Goal: Navigation & Orientation: Find specific page/section

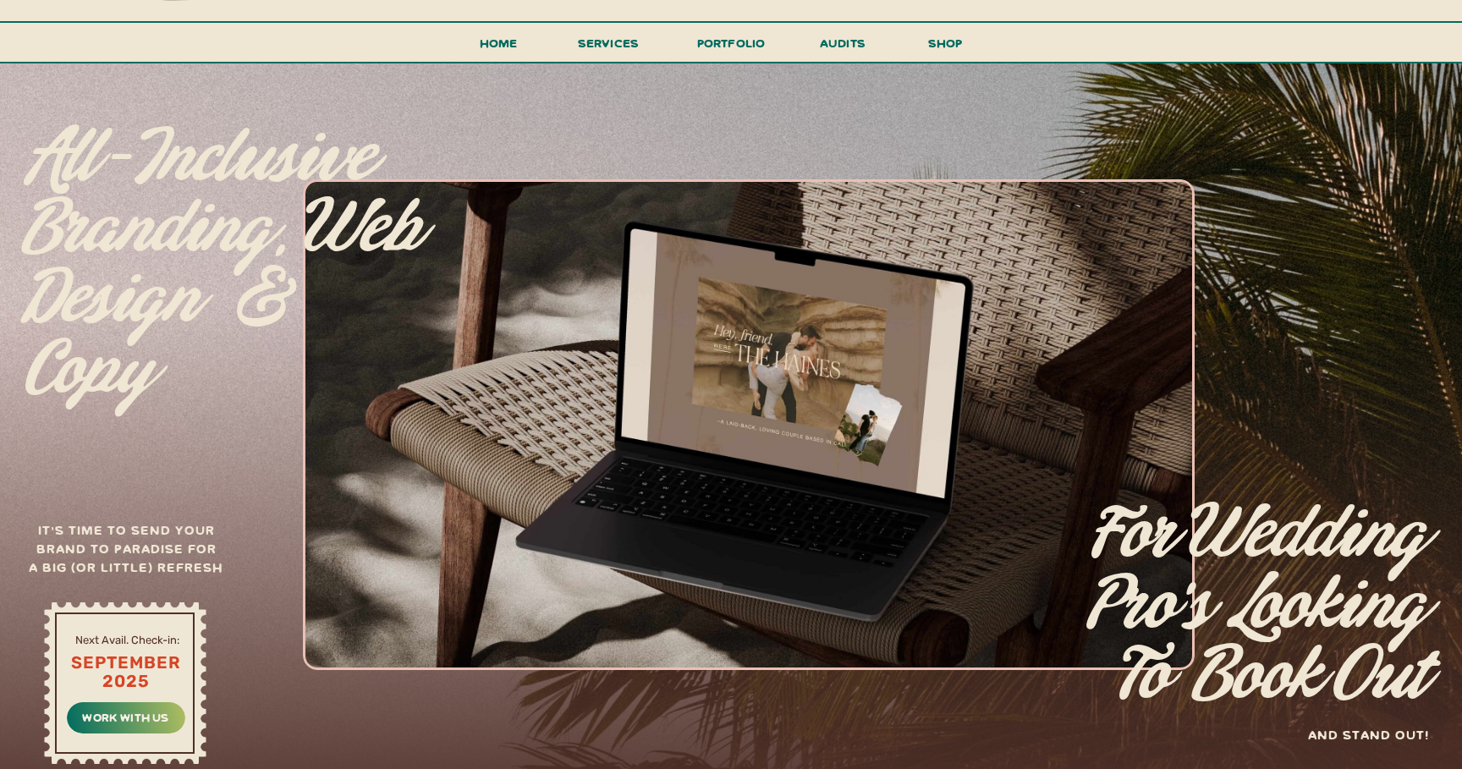
scroll to position [99, 0]
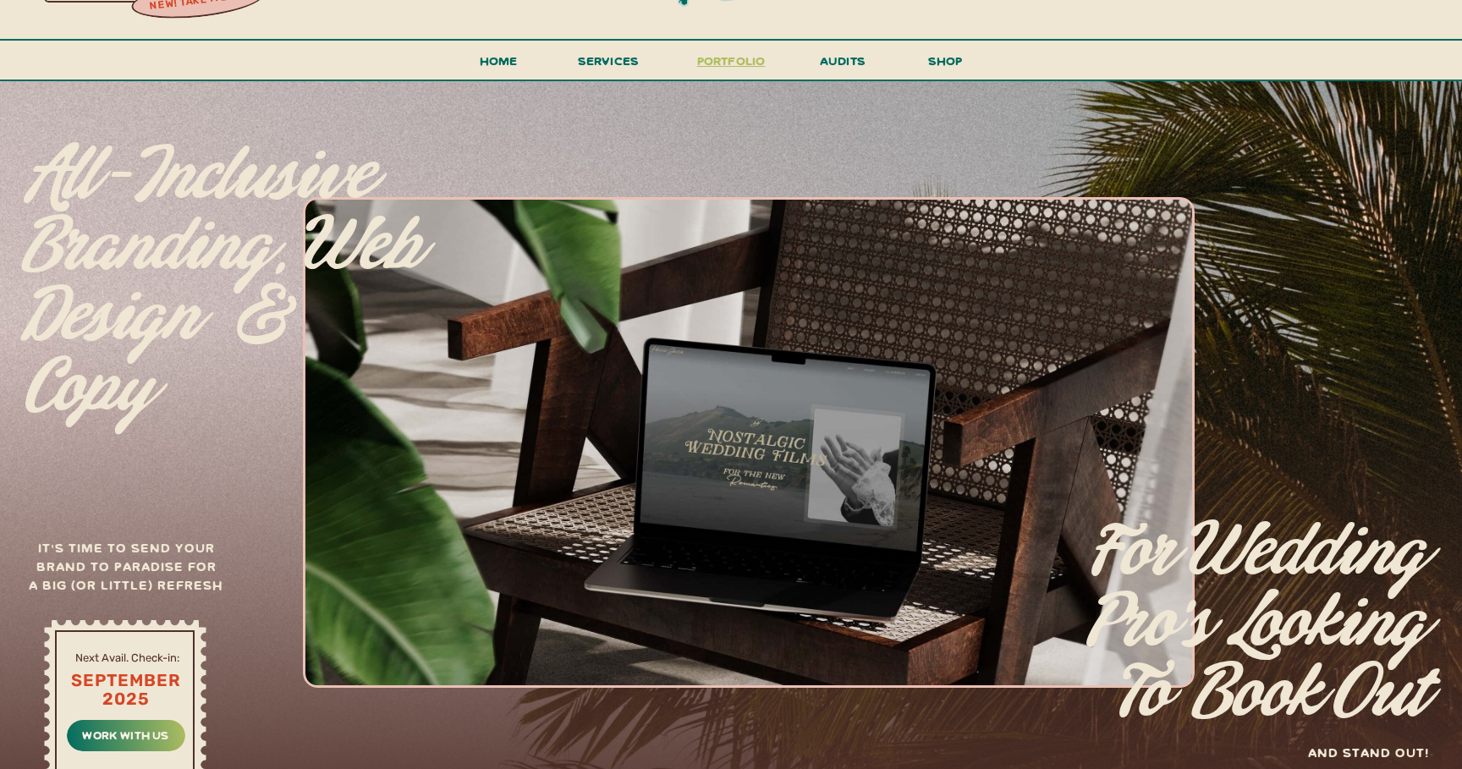
click at [734, 66] on h3 "portfolio" at bounding box center [731, 65] width 80 height 31
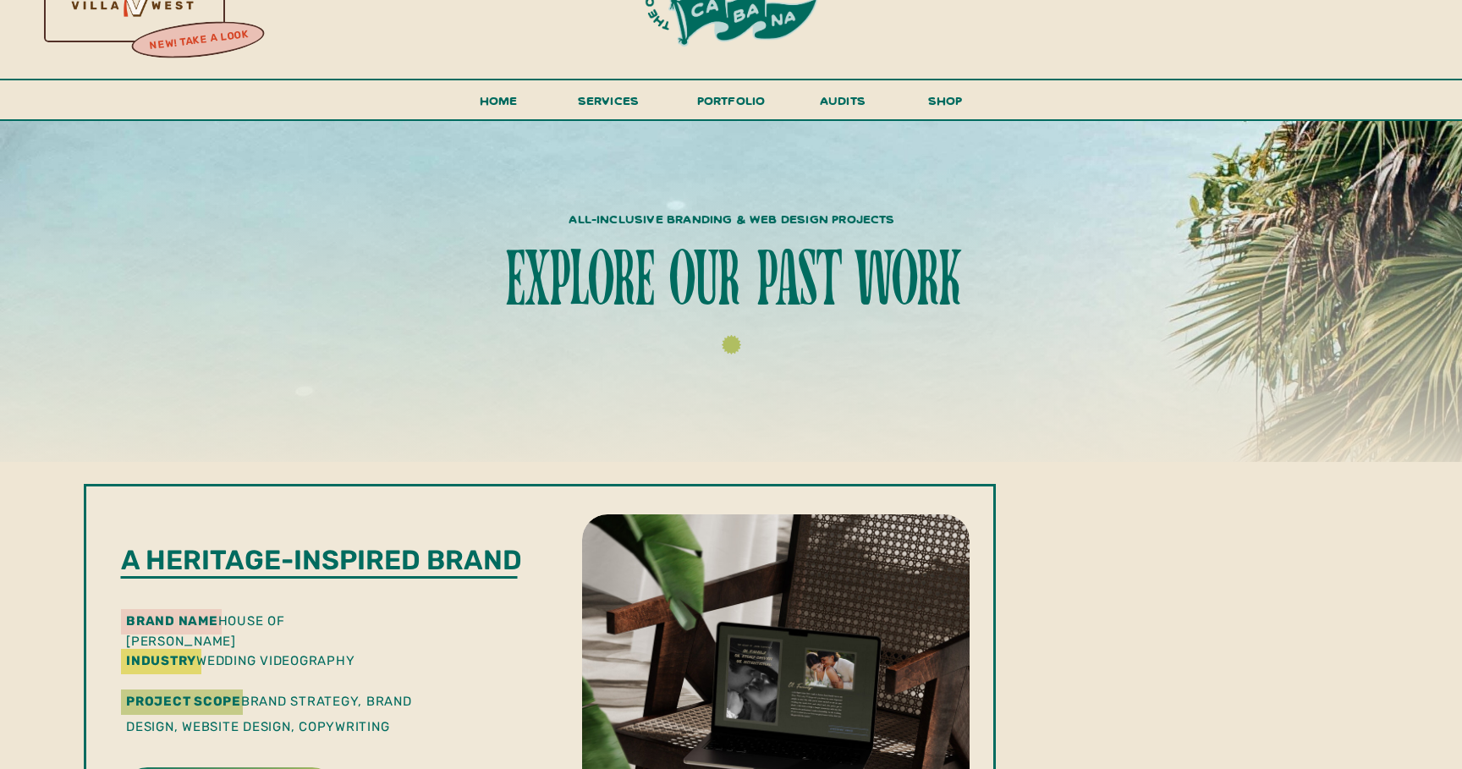
scroll to position [46, 0]
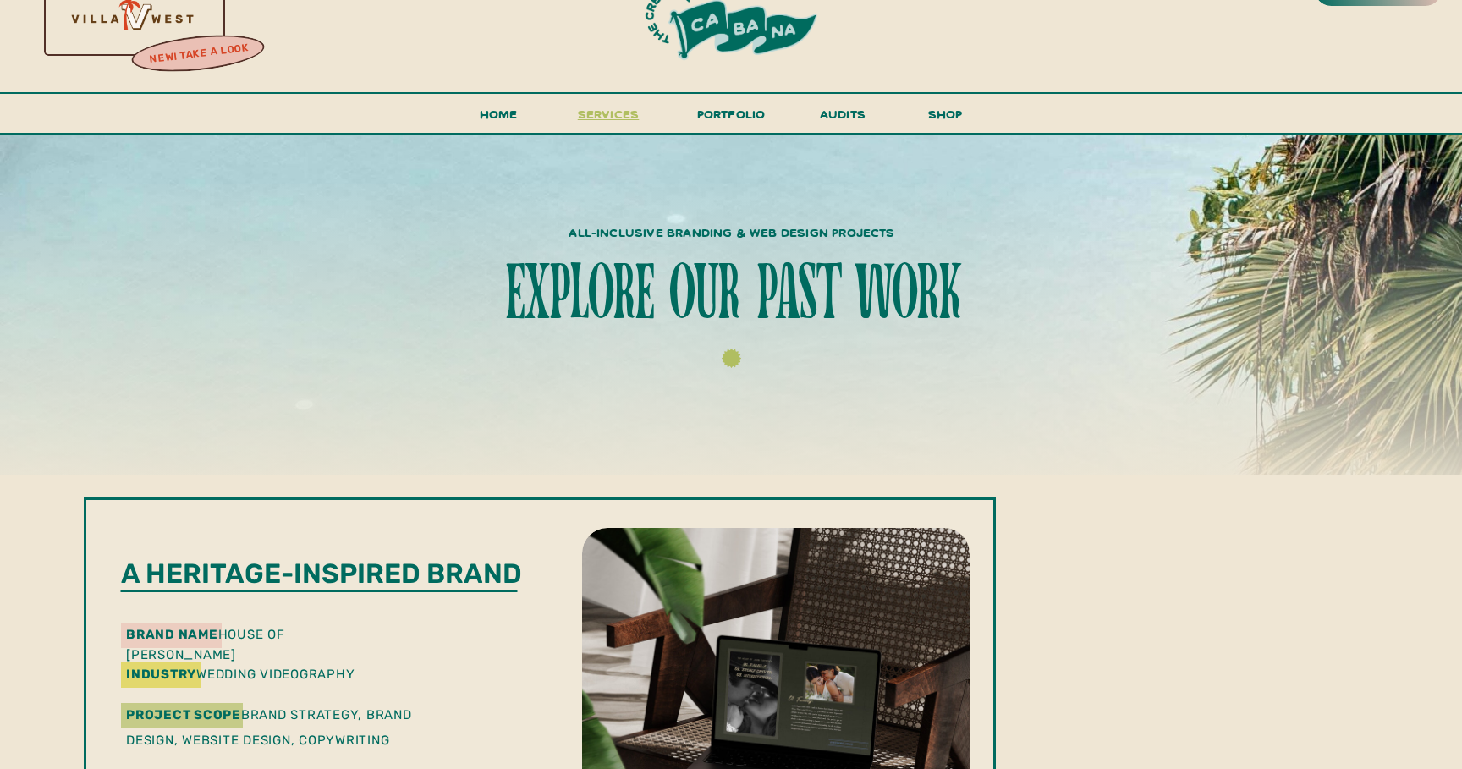
click at [622, 120] on span "services" at bounding box center [609, 114] width 62 height 16
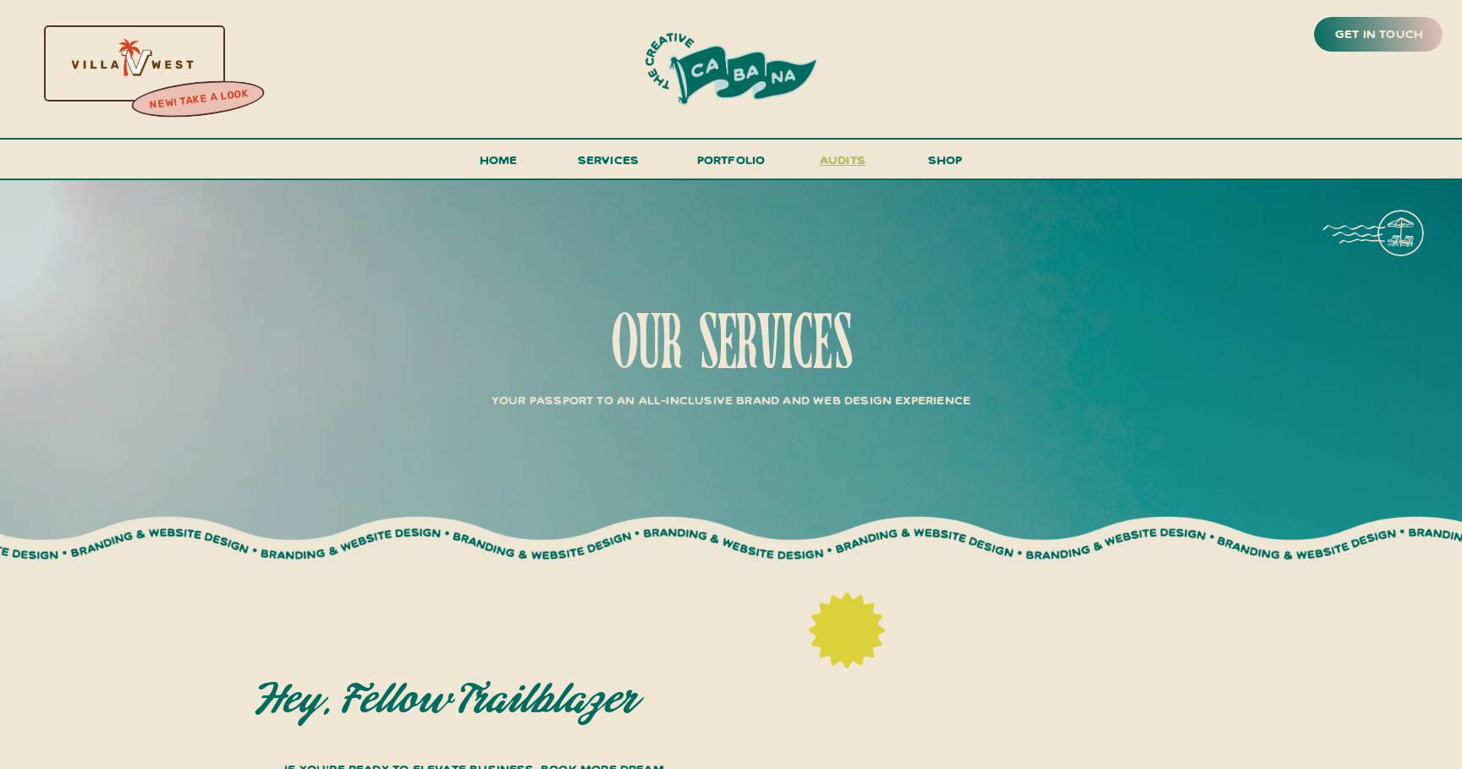
click at [856, 160] on h3 "audits" at bounding box center [842, 164] width 51 height 30
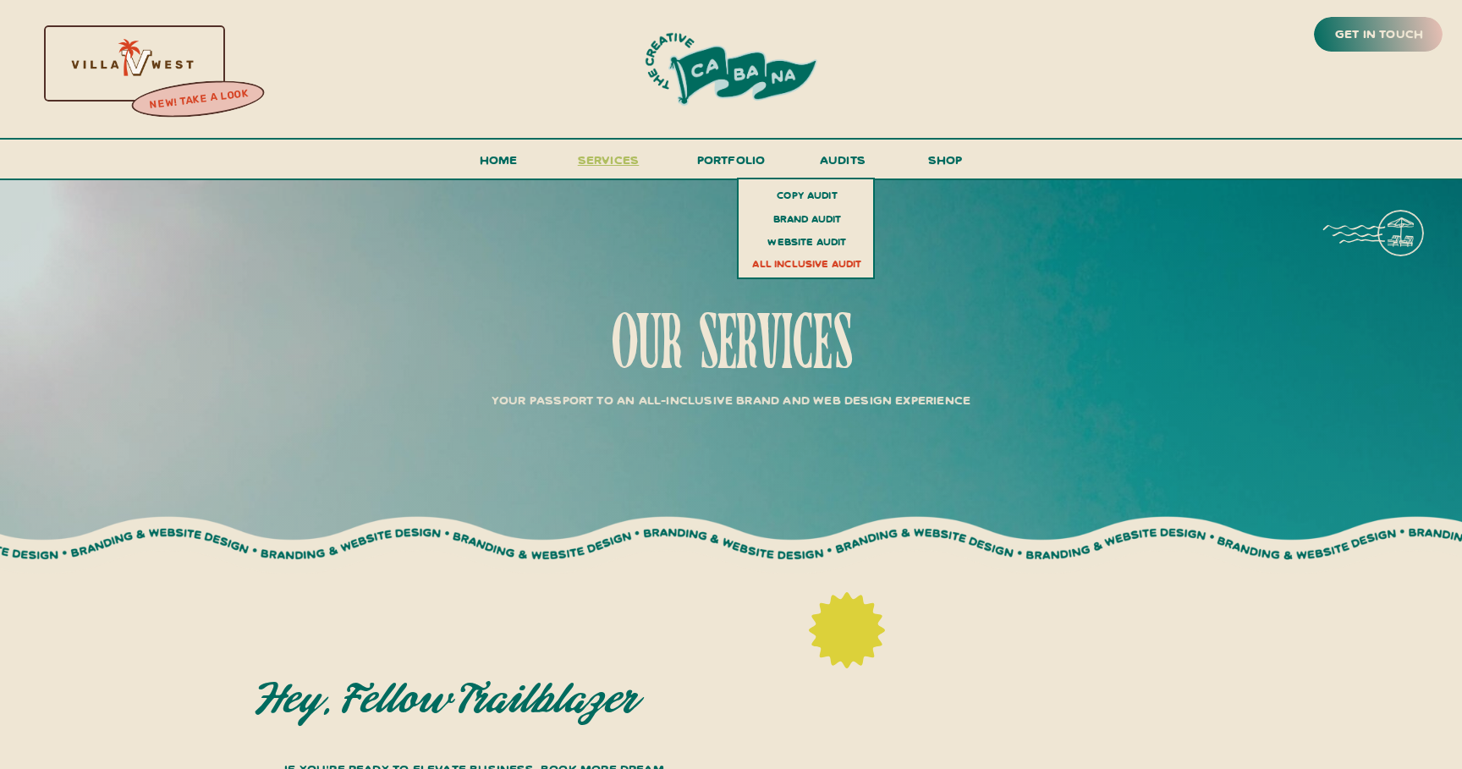
click at [628, 162] on span "services" at bounding box center [609, 159] width 62 height 16
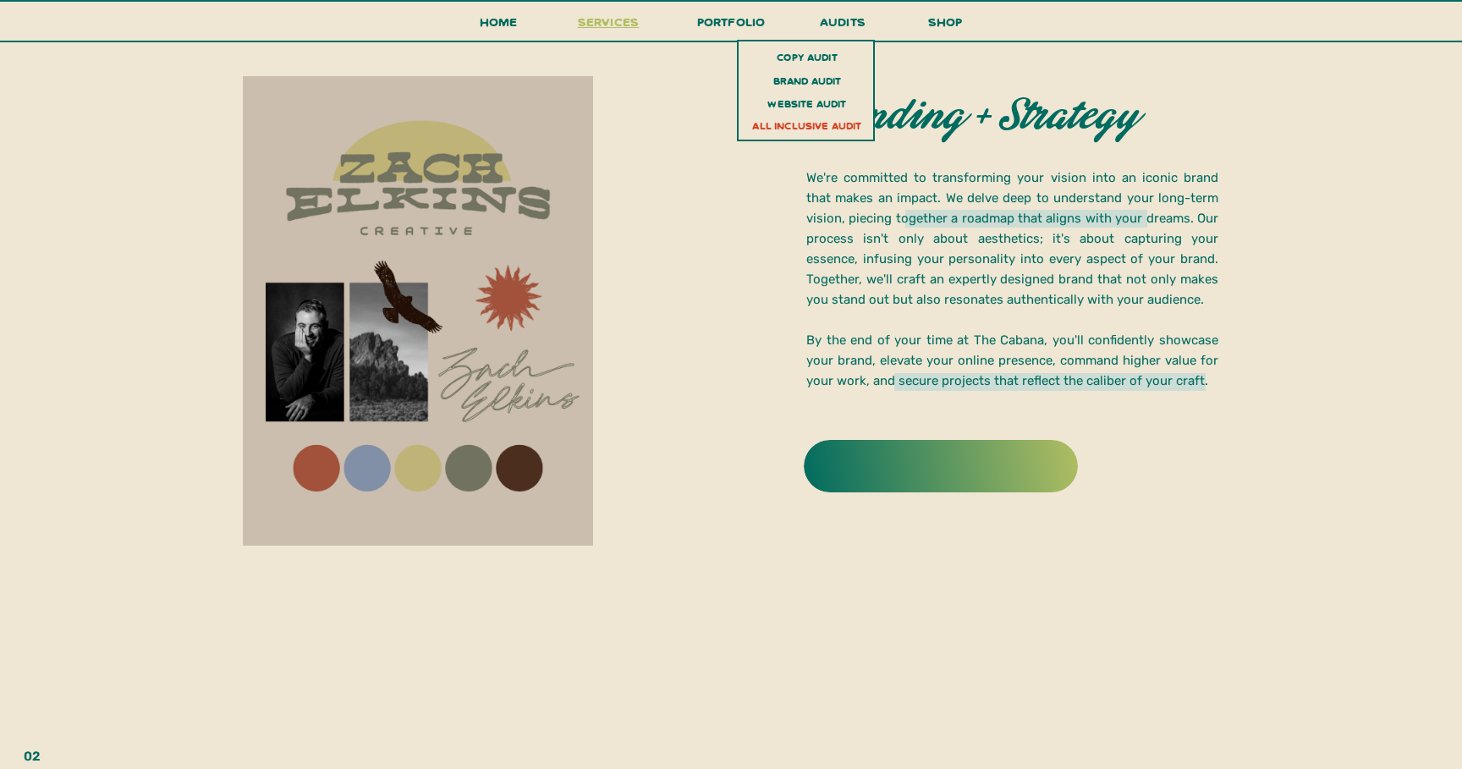
scroll to position [2357, 0]
